Goal: Task Accomplishment & Management: Complete application form

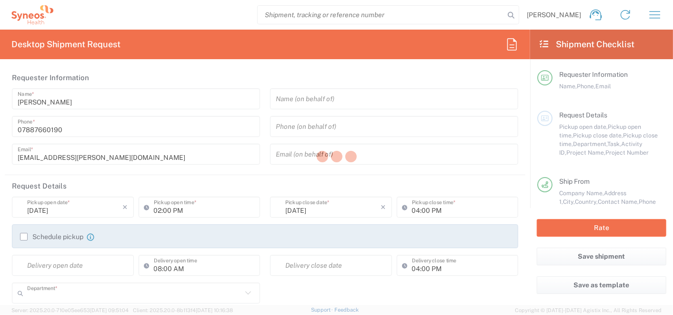
type input "8350"
type input "Syneos Health UK Limited"
type input "England"
type input "United Kingdom"
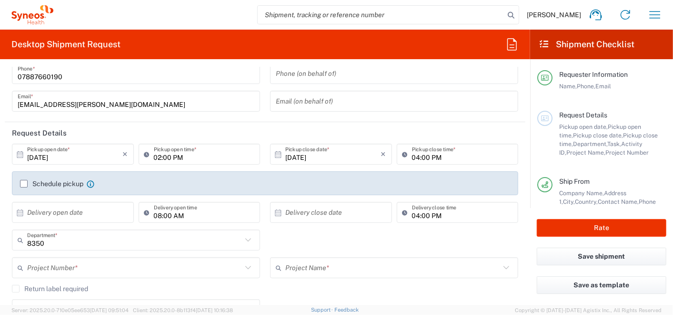
scroll to position [159, 0]
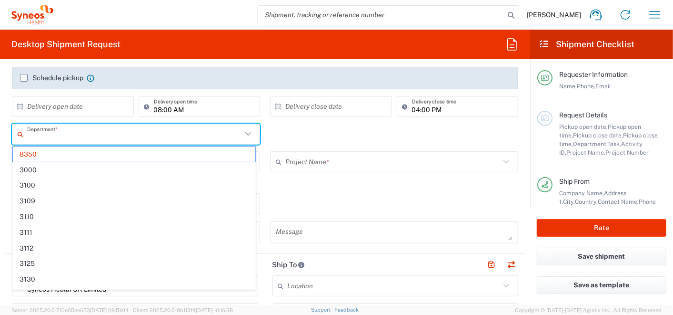
drag, startPoint x: 49, startPoint y: 139, endPoint x: 6, endPoint y: 135, distance: 43.5
click at [3, 137] on form "Requester Information Cassy Kalish Name * 07887660190 Phone * cassy.kalish@syne…" at bounding box center [265, 186] width 530 height 238
type input "8350"
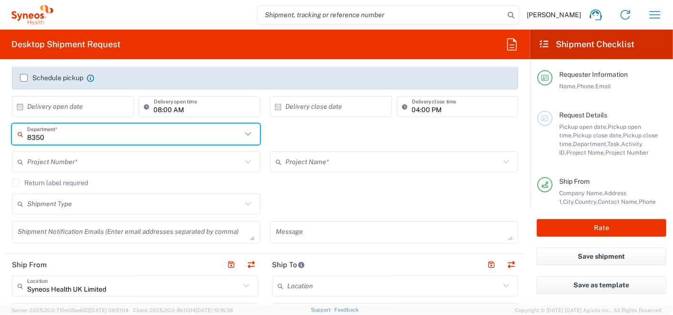
drag, startPoint x: 46, startPoint y: 137, endPoint x: 9, endPoint y: 137, distance: 36.7
click at [9, 137] on div "8350 Department * 8350 3000 3100 3109 3110 3111 3112 3125 3130 3135 3136 3150 3…" at bounding box center [136, 137] width 258 height 28
type input "80013"
drag, startPoint x: 54, startPoint y: 137, endPoint x: -2, endPoint y: 129, distance: 57.3
click at [0, 129] on html "Cassy Kalish Home Shipment estimator Shipment tracking Desktop shipment request…" at bounding box center [336, 157] width 673 height 315
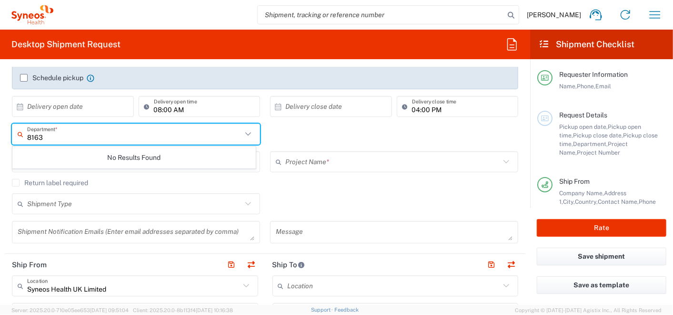
type input "8163"
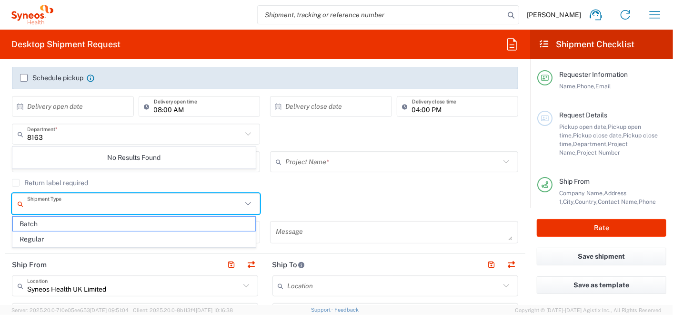
click at [139, 205] on input "text" at bounding box center [134, 203] width 215 height 17
click at [48, 208] on input "3236" at bounding box center [134, 203] width 215 height 17
click at [51, 205] on input "3236" at bounding box center [134, 203] width 215 height 17
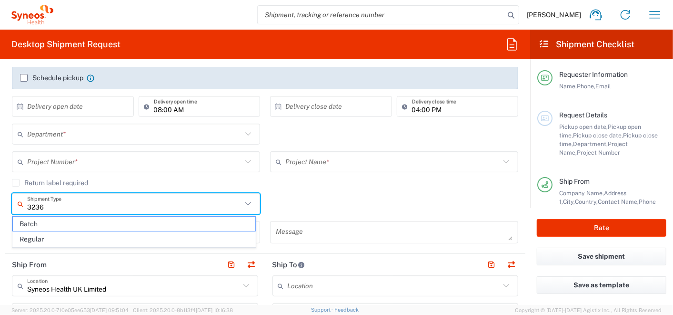
click at [51, 204] on input "3236" at bounding box center [134, 203] width 215 height 17
click at [51, 203] on input "3236" at bounding box center [134, 203] width 215 height 17
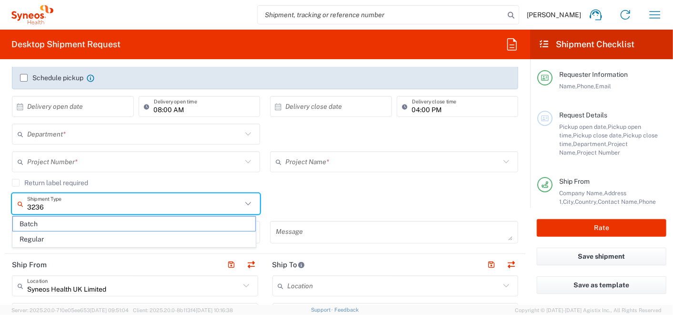
click at [51, 203] on input "3236" at bounding box center [134, 203] width 215 height 17
click at [327, 187] on div "Return label required" at bounding box center [265, 186] width 507 height 14
click at [50, 206] on input "3236" at bounding box center [134, 203] width 215 height 17
click at [28, 236] on span "Regular" at bounding box center [134, 239] width 243 height 15
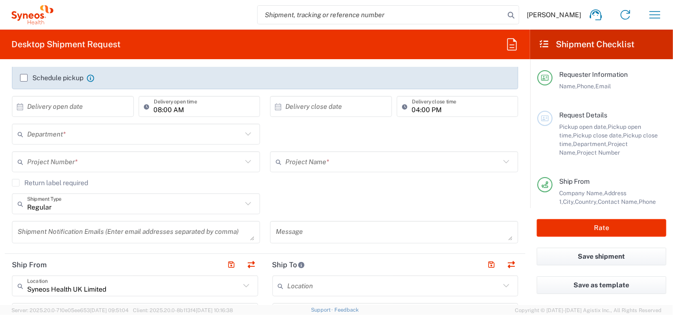
click at [27, 242] on div "Shipment Notification Emails (Enter email addresses separated by comma)" at bounding box center [136, 235] width 258 height 29
click at [65, 207] on input "Regular" at bounding box center [134, 203] width 215 height 17
type input "Regular"
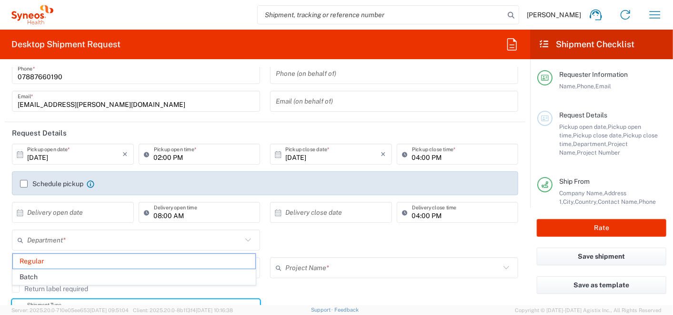
scroll to position [106, 0]
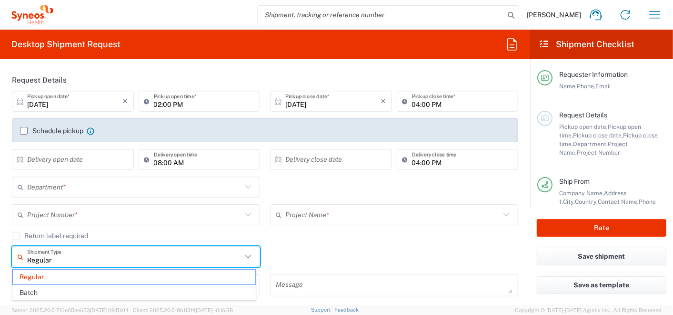
click at [84, 188] on input "text" at bounding box center [134, 187] width 215 height 17
click at [69, 187] on input "text" at bounding box center [134, 187] width 215 height 17
click at [39, 186] on input "text" at bounding box center [134, 187] width 215 height 17
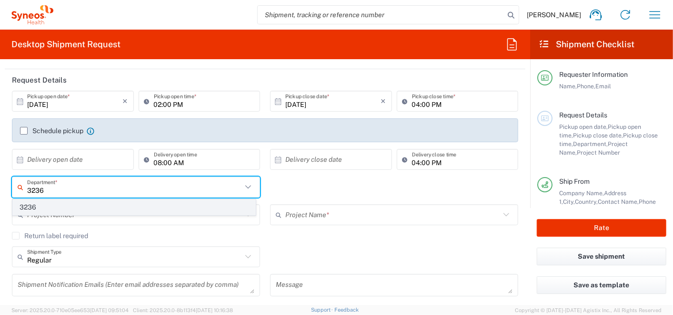
type input "3236"
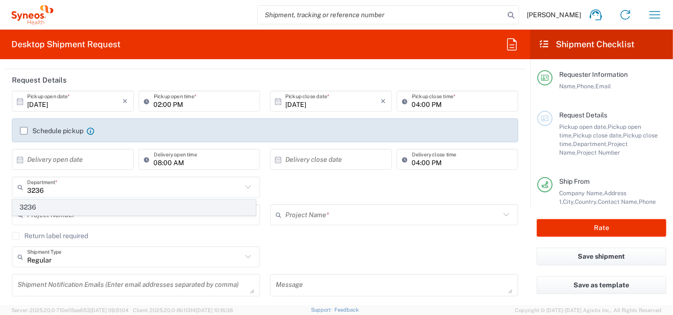
click at [29, 205] on span "3236" at bounding box center [134, 207] width 243 height 15
click at [56, 219] on input "text" at bounding box center [134, 214] width 215 height 17
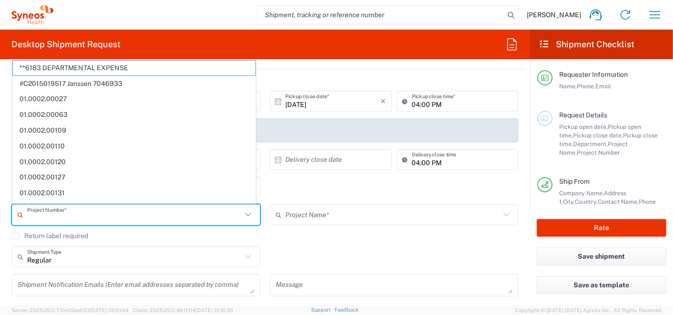
click at [41, 213] on input "text" at bounding box center [134, 214] width 215 height 17
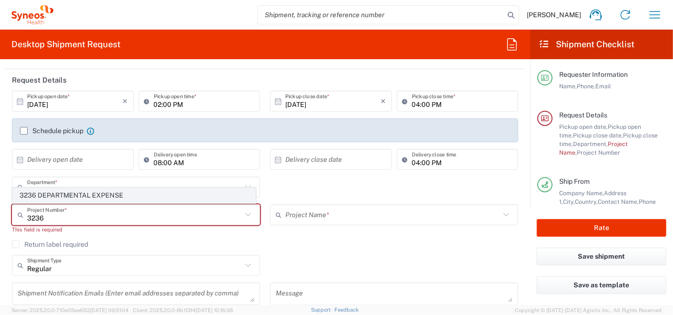
click at [50, 192] on span "3236 DEPARTMENTAL EXPENSE" at bounding box center [134, 195] width 243 height 15
type input "3236 DEPARTMENTAL EXPENSE"
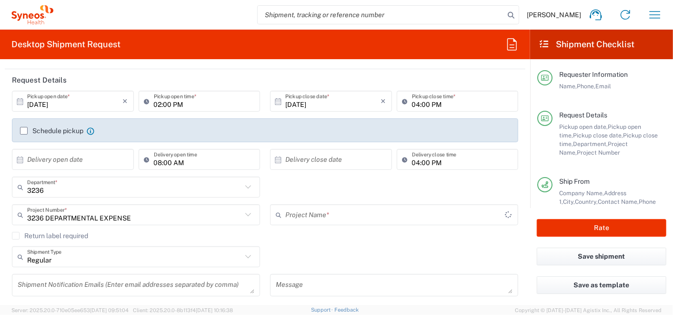
type input "3236 DEPARTMENTAL EXPENSE"
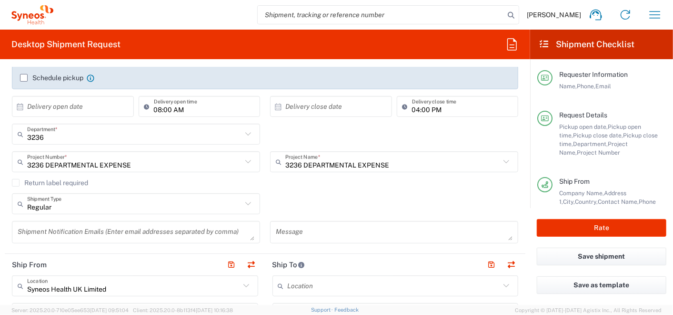
click at [245, 200] on icon at bounding box center [248, 203] width 12 height 12
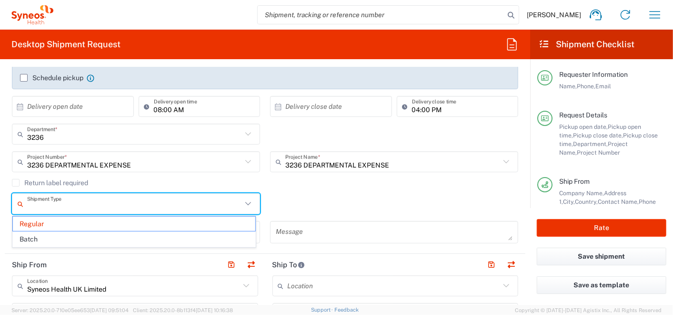
click at [245, 200] on icon at bounding box center [248, 203] width 12 height 12
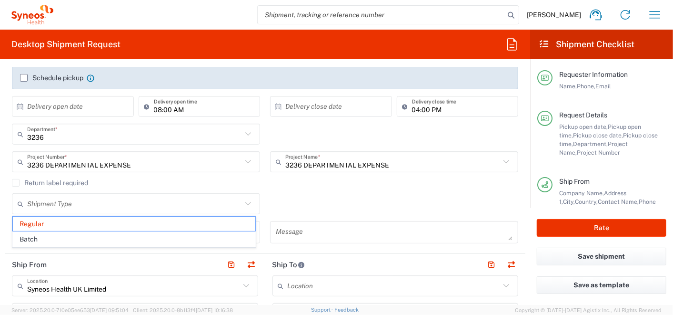
click at [354, 186] on div "Return label required" at bounding box center [265, 186] width 507 height 14
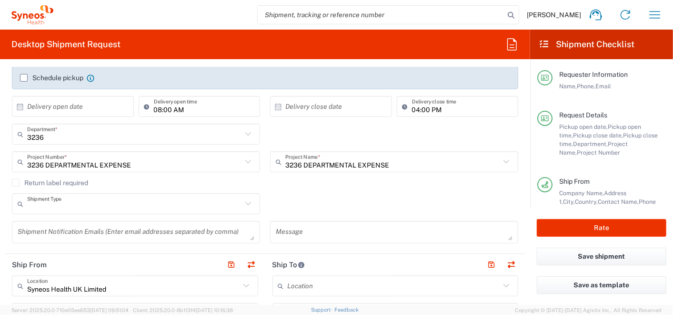
type input "Regular"
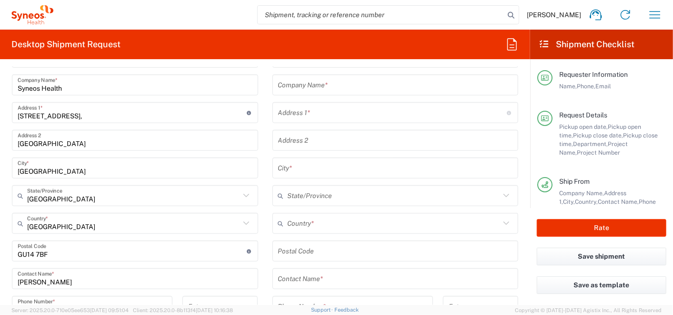
scroll to position [265, 0]
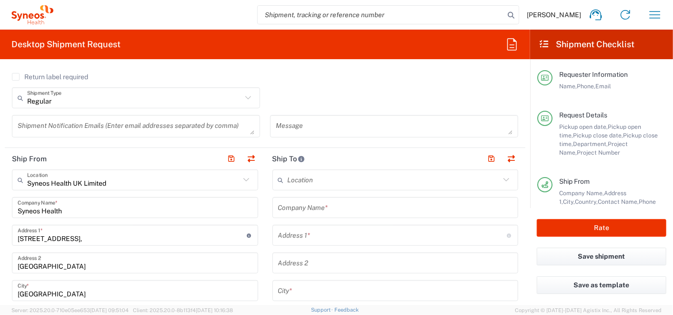
click at [295, 207] on input "text" at bounding box center [395, 207] width 235 height 17
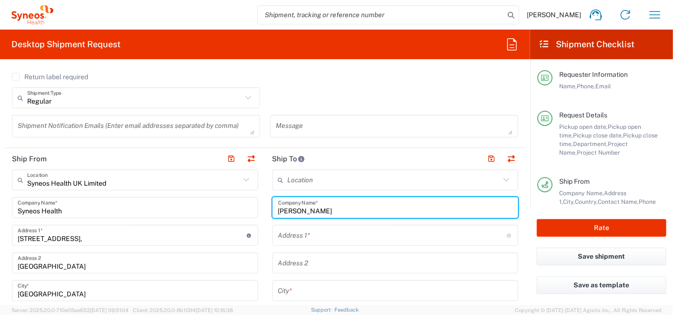
type input "lYNN cLARKE"
drag, startPoint x: 344, startPoint y: 207, endPoint x: 187, endPoint y: 191, distance: 157.6
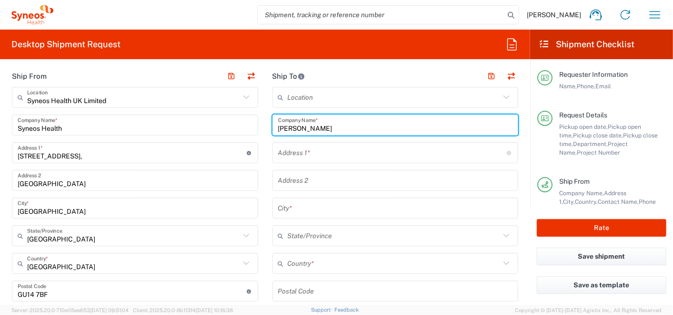
scroll to position [370, 0]
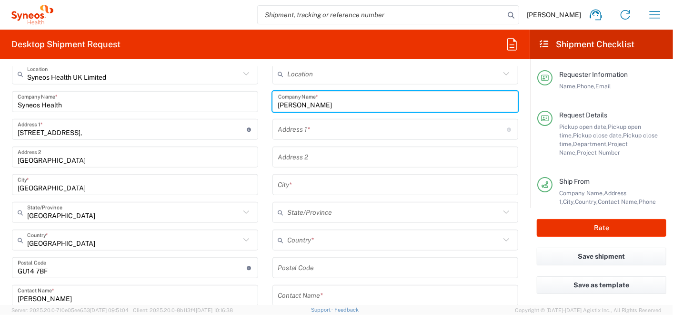
type input "[PERSON_NAME]"
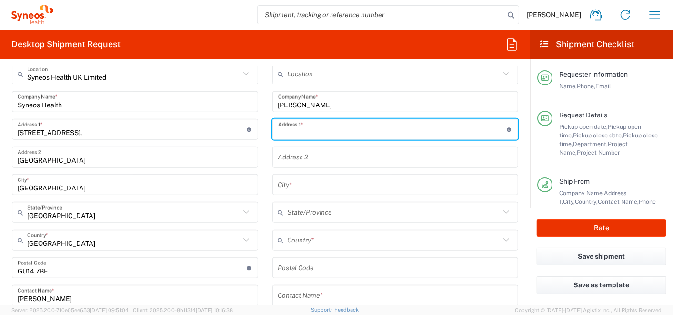
click at [302, 126] on input "text" at bounding box center [392, 129] width 229 height 17
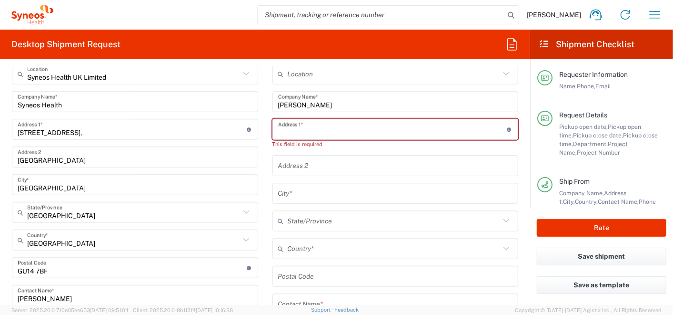
paste input "73 Middle Bourne Lane"
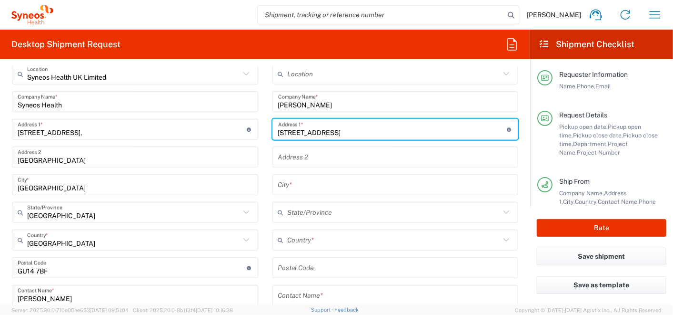
type input "73 Middle Bourne Lane"
click at [310, 156] on input "text" at bounding box center [395, 157] width 235 height 17
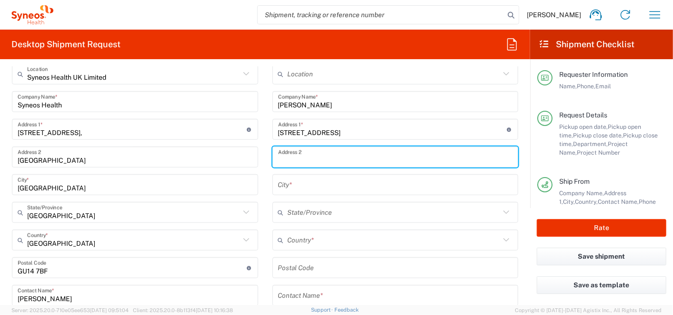
paste input "Farnham"
type input "Farnham"
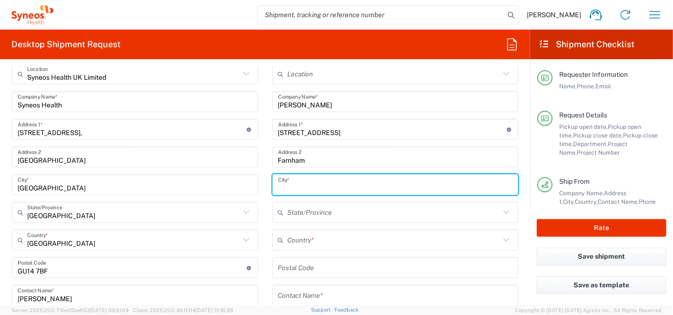
click at [305, 185] on input "text" at bounding box center [395, 184] width 235 height 17
type input "s"
type input "Surrey"
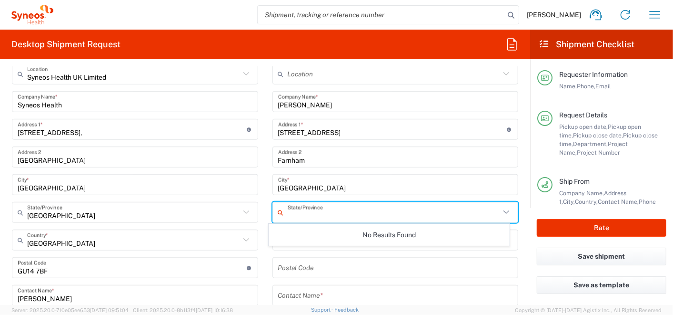
click at [302, 211] on input "text" at bounding box center [394, 212] width 213 height 17
click at [339, 251] on div "Location Addison Whitney LLC-Morrisvile NC US Barcelona-Syneos Health BioSector…" at bounding box center [396, 263] width 246 height 400
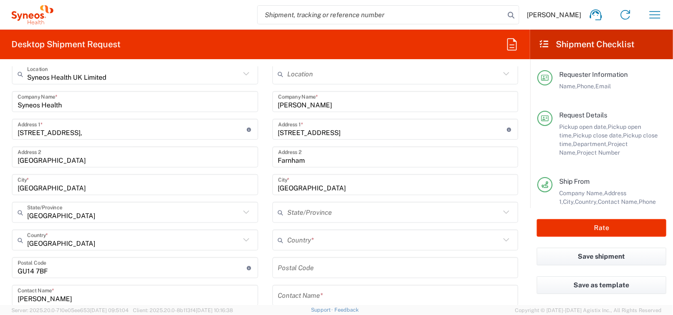
click at [322, 269] on input "undefined" at bounding box center [395, 267] width 235 height 17
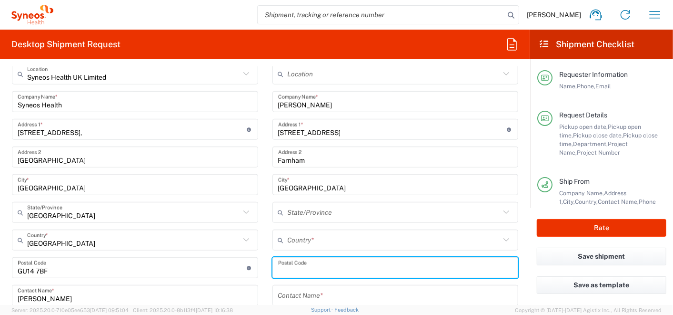
paste input "GU10 3NJ"
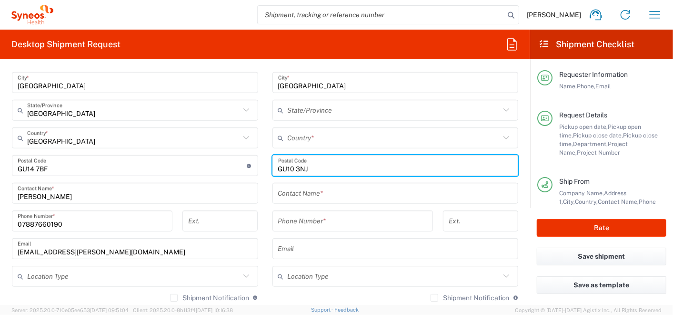
scroll to position [477, 0]
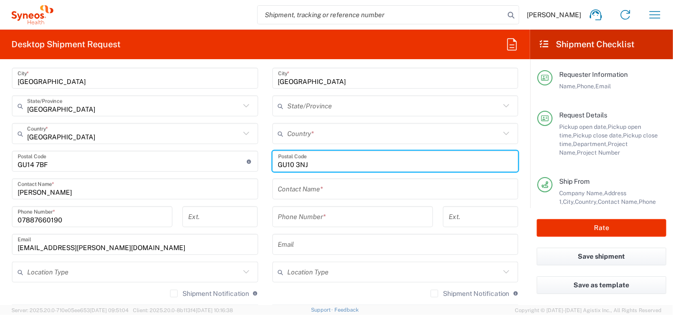
type input "GU10 3NJ"
click at [304, 188] on input "text" at bounding box center [395, 189] width 235 height 17
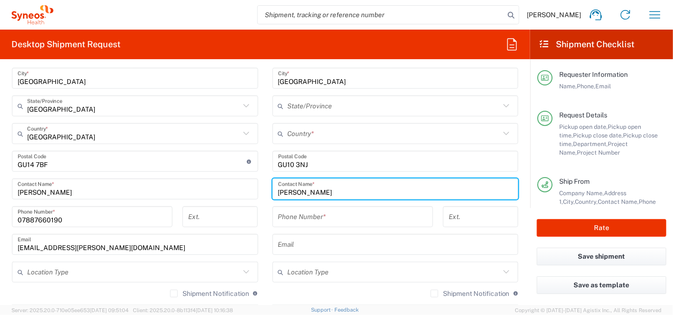
type input "[PERSON_NAME]"
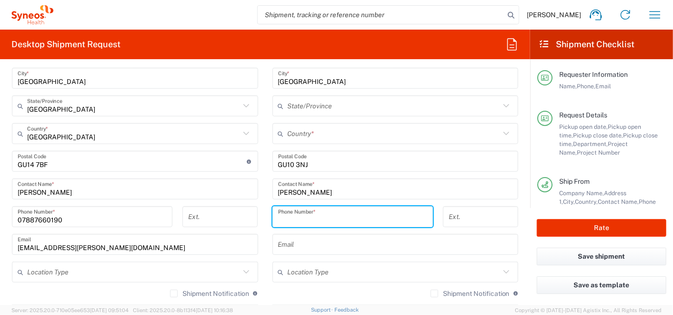
click at [285, 214] on input "tel" at bounding box center [352, 216] width 149 height 17
paste input "GU10 3NJ"
type input "G"
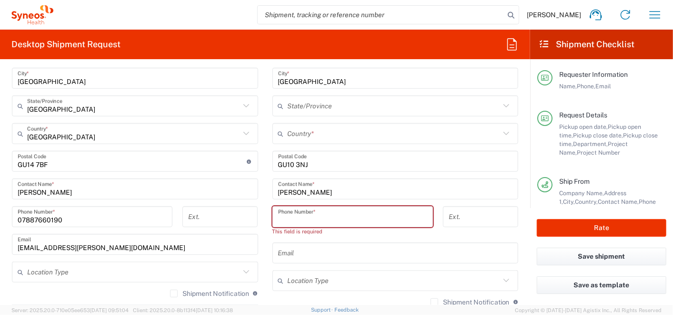
paste input "+44 +447921752163"
click at [288, 216] on input "+44 +447921752163" at bounding box center [352, 216] width 149 height 17
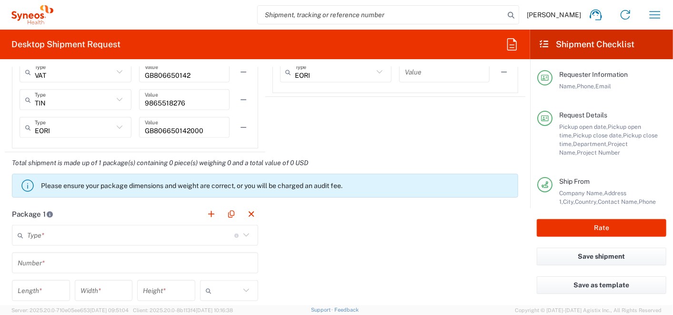
scroll to position [794, 0]
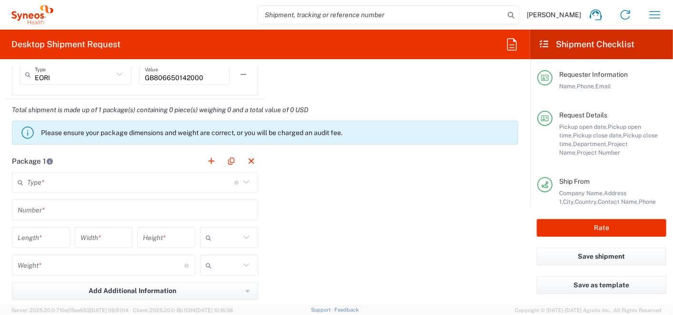
type input "+447921752163"
click at [245, 176] on icon at bounding box center [246, 182] width 12 height 12
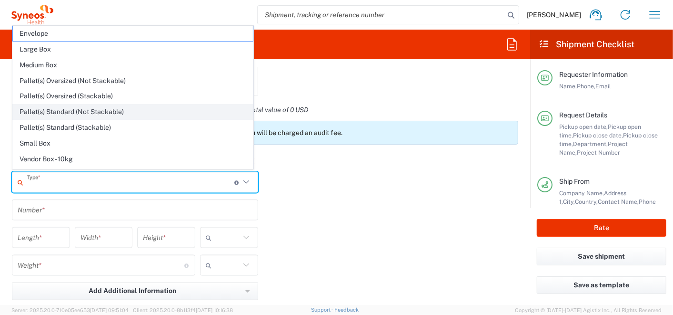
scroll to position [26, 0]
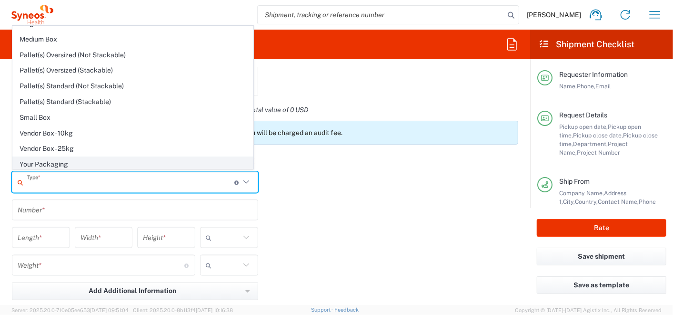
click at [43, 159] on span "Your Packaging" at bounding box center [133, 164] width 240 height 15
type input "Your Packaging"
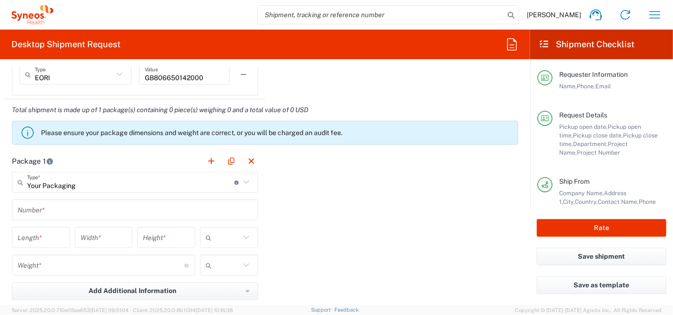
click at [29, 208] on input "text" at bounding box center [135, 210] width 235 height 17
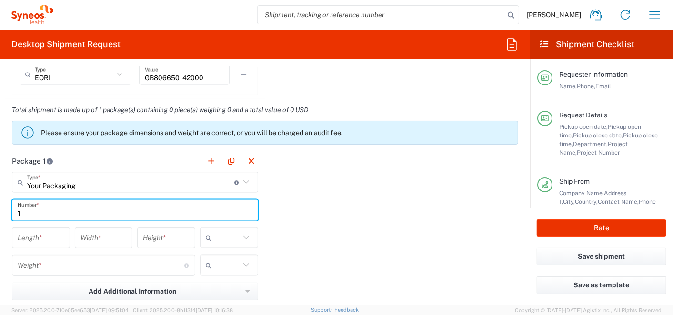
type input "1"
click at [41, 231] on input "number" at bounding box center [41, 237] width 47 height 17
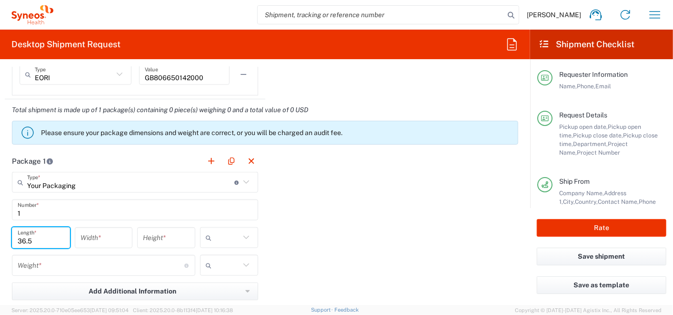
type input "36.5"
drag, startPoint x: 111, startPoint y: 238, endPoint x: 118, endPoint y: 241, distance: 7.9
click at [112, 238] on input "number" at bounding box center [104, 237] width 47 height 17
type input "32"
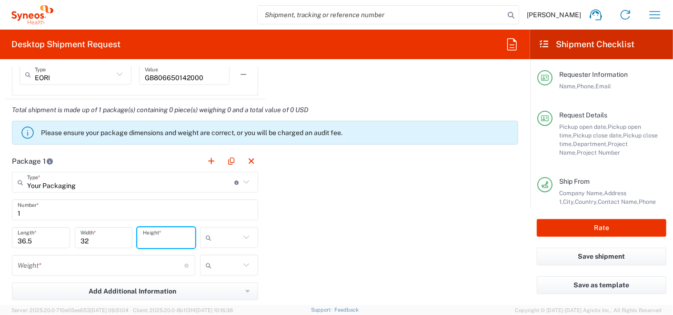
click at [153, 235] on input "number" at bounding box center [166, 237] width 47 height 17
type input "2"
click at [247, 234] on icon at bounding box center [246, 237] width 12 height 12
click at [218, 255] on span "cm" at bounding box center [225, 255] width 55 height 15
type input "cm"
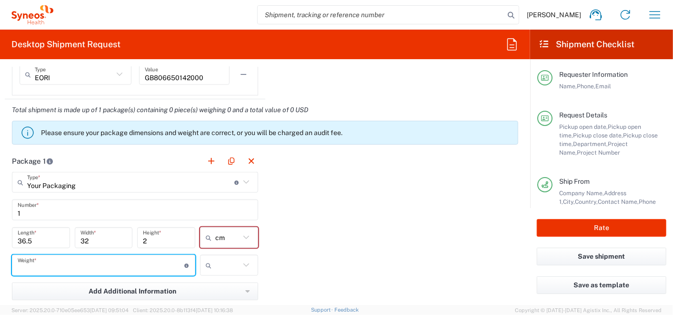
click at [71, 264] on input "number" at bounding box center [101, 265] width 167 height 17
type input "1"
click at [235, 262] on input "text" at bounding box center [227, 264] width 25 height 15
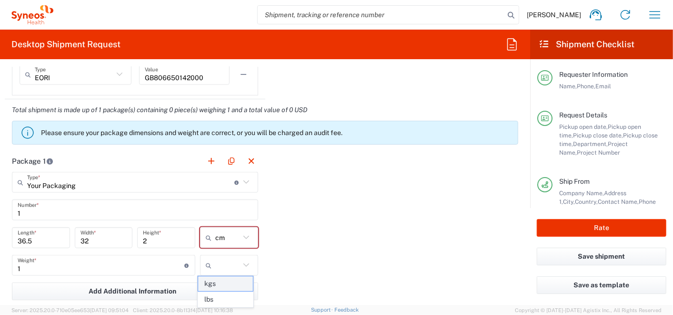
click at [221, 285] on span "kgs" at bounding box center [225, 283] width 55 height 15
type input "kgs"
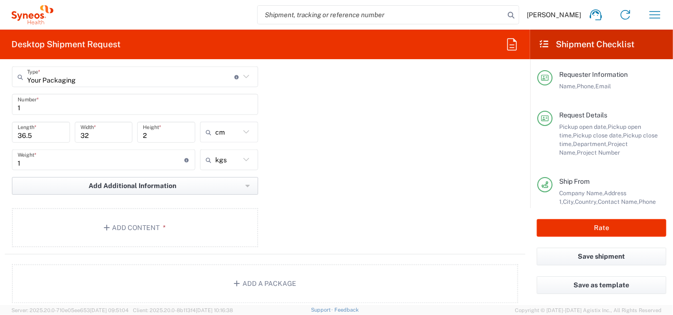
scroll to position [900, 0]
click at [115, 222] on button "Add Content *" at bounding box center [135, 226] width 246 height 39
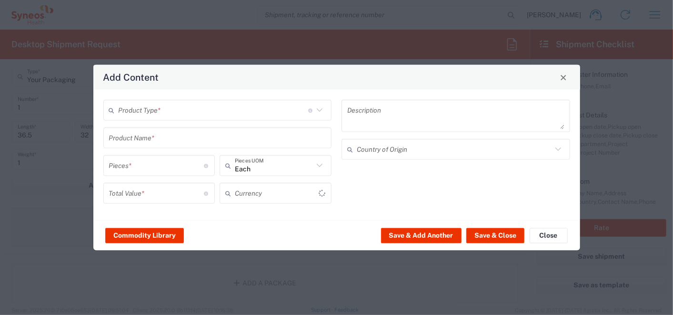
type input "US Dollar"
click at [320, 107] on icon at bounding box center [320, 110] width 12 height 12
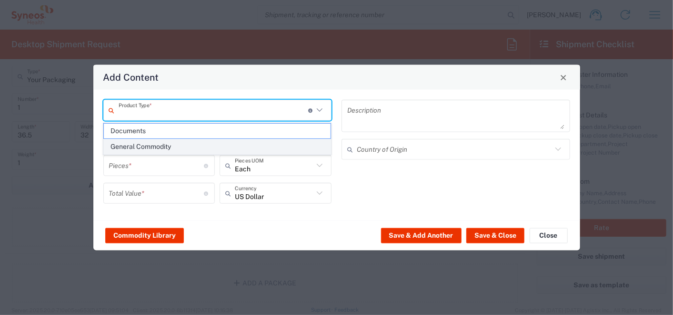
click at [166, 147] on span "General Commodity" at bounding box center [217, 146] width 227 height 15
type input "General Commodity"
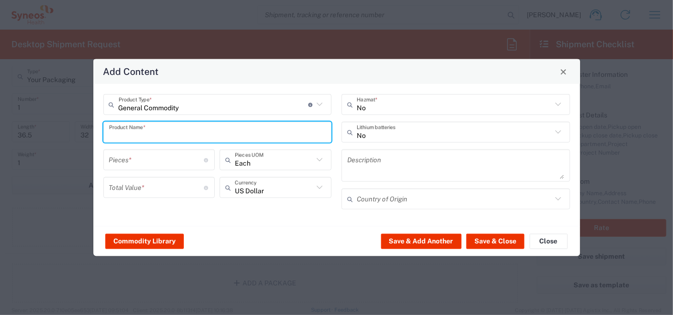
click at [152, 137] on input "text" at bounding box center [217, 131] width 217 height 17
type input "Stationery"
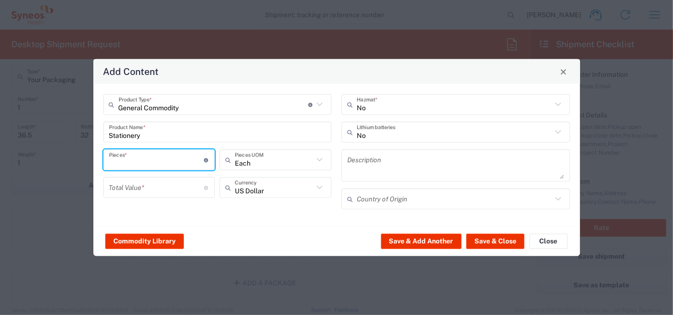
click at [176, 165] on input "number" at bounding box center [156, 159] width 95 height 17
type input "20"
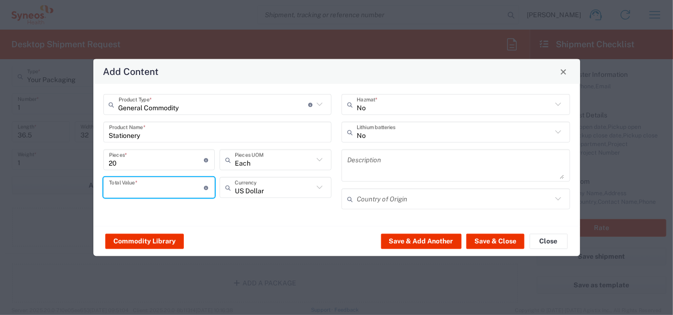
click at [169, 188] on input "number" at bounding box center [156, 187] width 95 height 17
type input "5"
click at [322, 187] on icon at bounding box center [320, 187] width 12 height 12
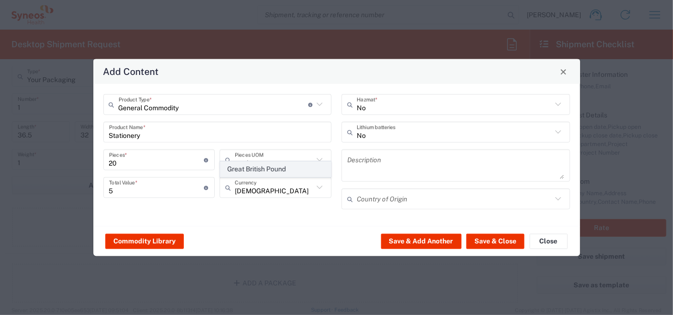
click at [275, 172] on span "Great British Pound" at bounding box center [276, 169] width 110 height 15
type input "Great British Pound"
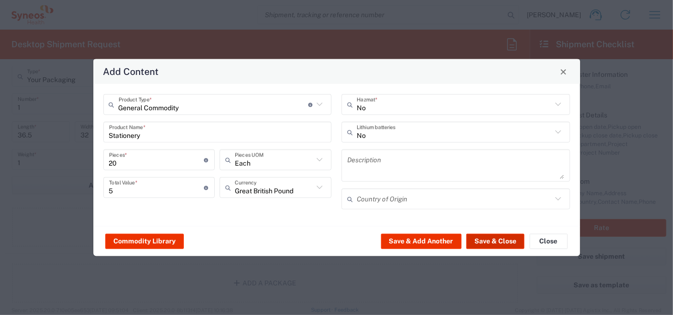
click at [496, 238] on button "Save & Close" at bounding box center [496, 240] width 58 height 15
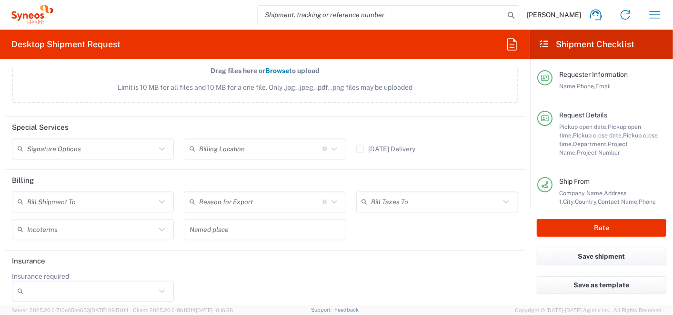
scroll to position [1228, 0]
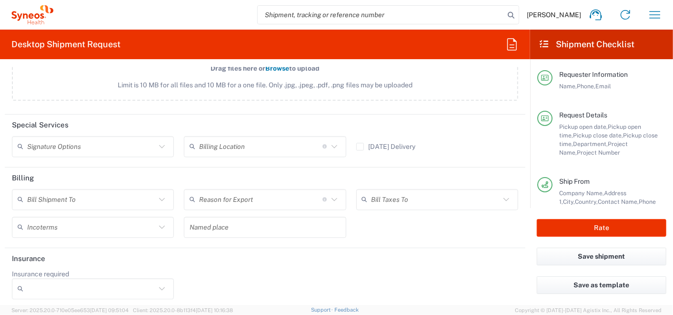
click at [161, 144] on icon at bounding box center [162, 146] width 12 height 12
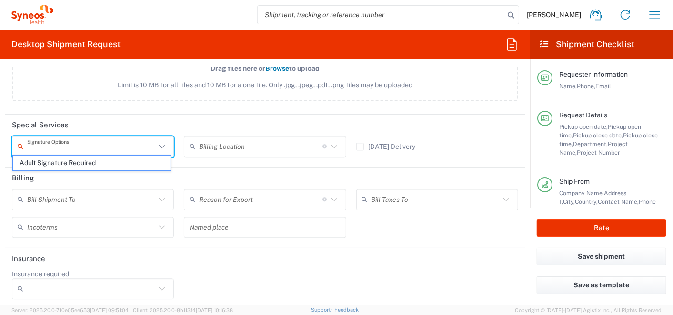
click at [159, 141] on icon at bounding box center [162, 146] width 12 height 12
click at [161, 140] on icon at bounding box center [162, 146] width 12 height 12
click at [156, 283] on icon at bounding box center [162, 288] width 12 height 12
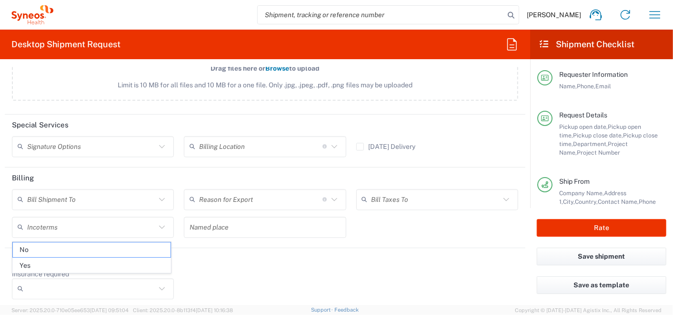
click at [161, 283] on icon at bounding box center [162, 288] width 12 height 12
click at [49, 248] on span "No" at bounding box center [92, 249] width 158 height 15
type input "No"
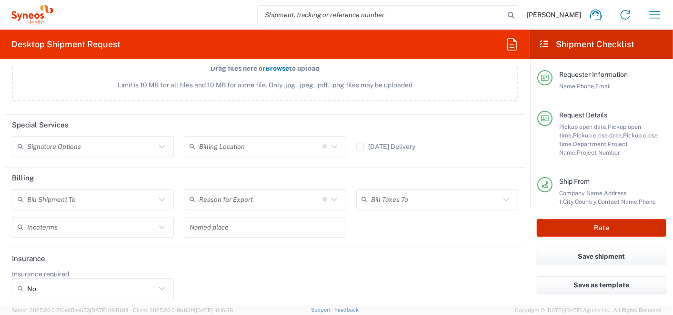
click at [595, 224] on button "Rate" at bounding box center [602, 228] width 130 height 18
type input "3236 DEPARTMENTAL EXPENSE"
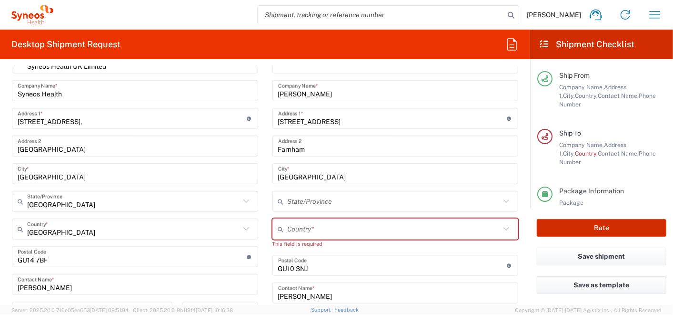
scroll to position [381, 0]
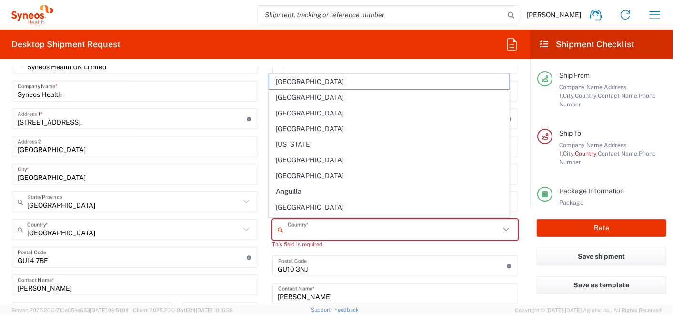
click at [304, 230] on input "text" at bounding box center [394, 229] width 213 height 17
type input "United Kingdom"
type input "-- select --"
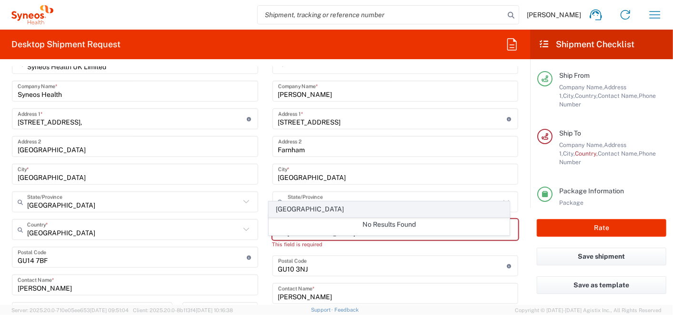
click at [303, 204] on span "United Kingdom" at bounding box center [389, 209] width 240 height 15
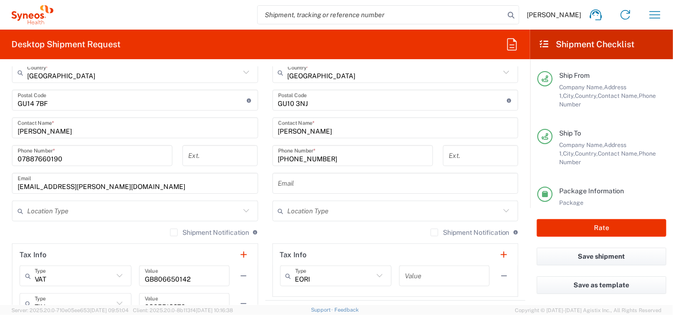
scroll to position [592, 0]
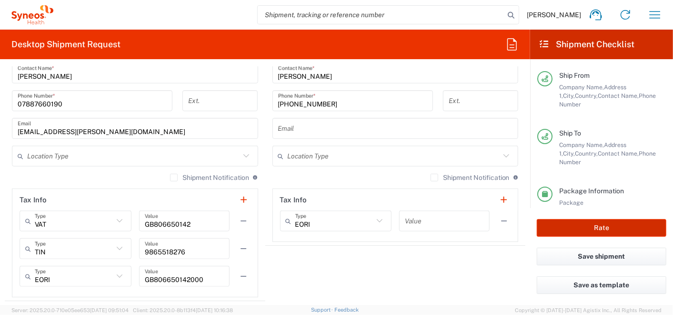
click at [618, 230] on button "Rate" at bounding box center [602, 228] width 130 height 18
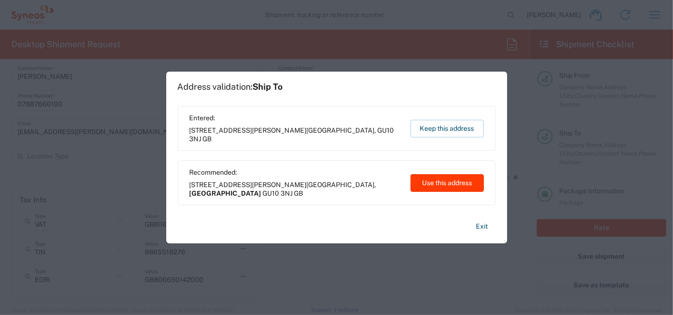
click at [428, 178] on button "Use this address" at bounding box center [447, 183] width 73 height 18
type input "England"
type input "United Kingdom"
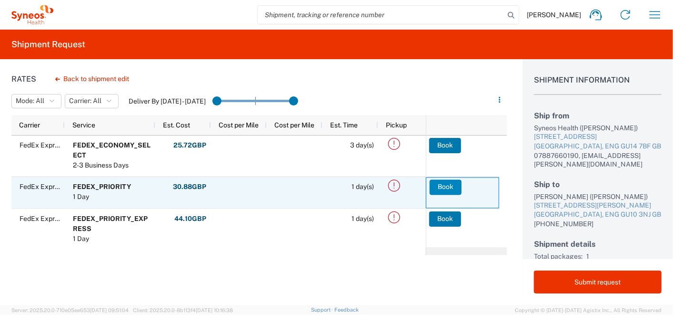
click at [447, 184] on button "Book" at bounding box center [446, 186] width 32 height 15
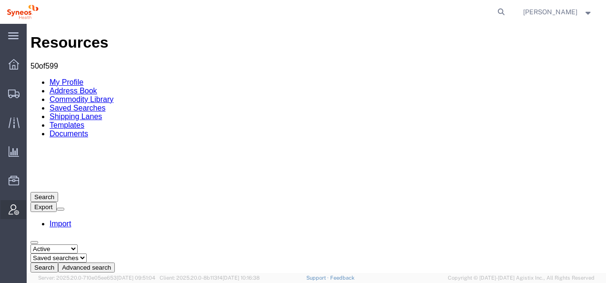
click at [11, 208] on icon at bounding box center [14, 209] width 10 height 10
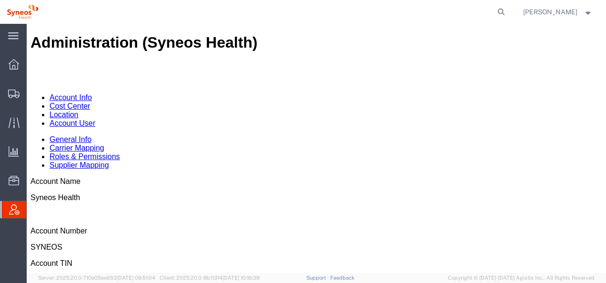
click at [95, 119] on link "Account User" at bounding box center [73, 123] width 46 height 8
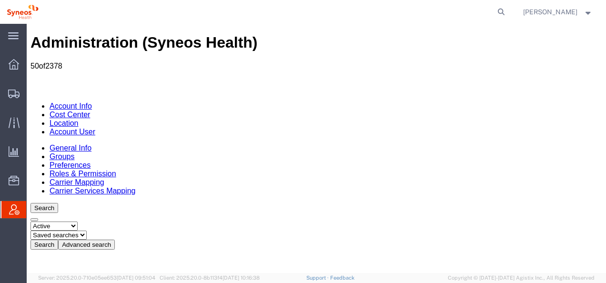
click at [58, 240] on button "Search" at bounding box center [45, 245] width 28 height 10
drag, startPoint x: 206, startPoint y: 108, endPoint x: 198, endPoint y: 113, distance: 9.5
click at [115, 240] on button "Advanced search" at bounding box center [86, 245] width 57 height 10
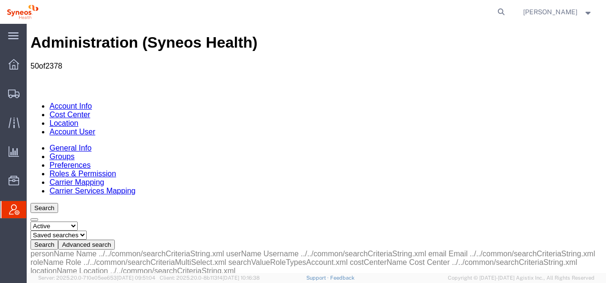
type input "[PERSON_NAME]"
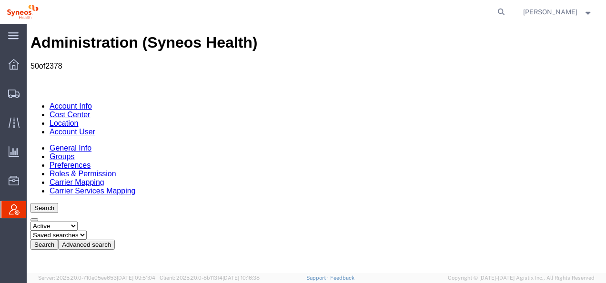
click at [115, 240] on button "Advanced search" at bounding box center [86, 245] width 57 height 10
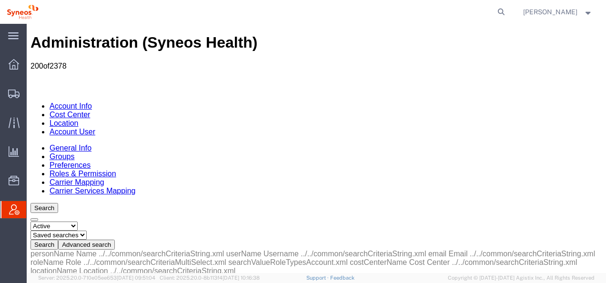
click at [115, 240] on button "Advanced search" at bounding box center [86, 245] width 57 height 10
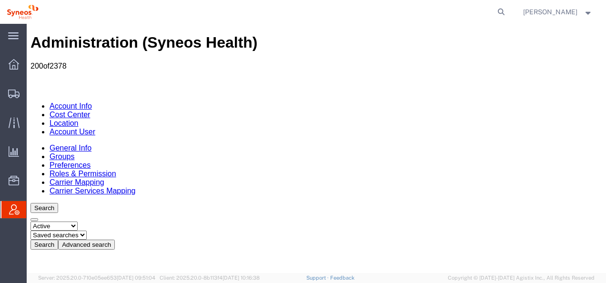
click at [115, 240] on button "Advanced search" at bounding box center [86, 245] width 57 height 10
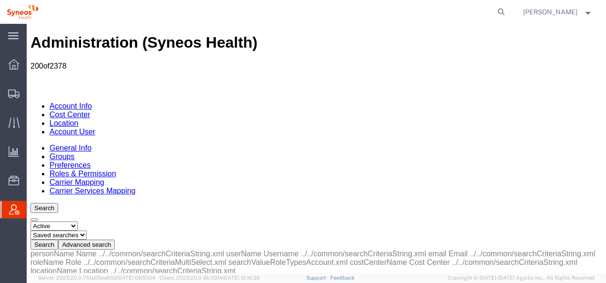
select select "personName"
select select "startswith"
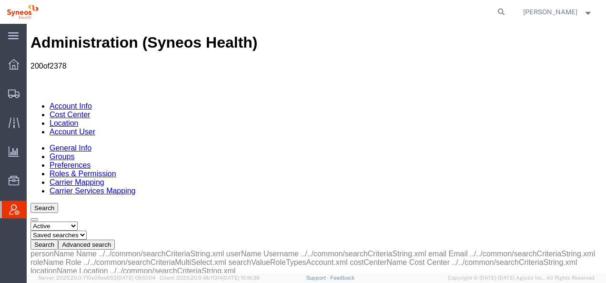
type input "[PERSON_NAME]"
